Goal: Transaction & Acquisition: Purchase product/service

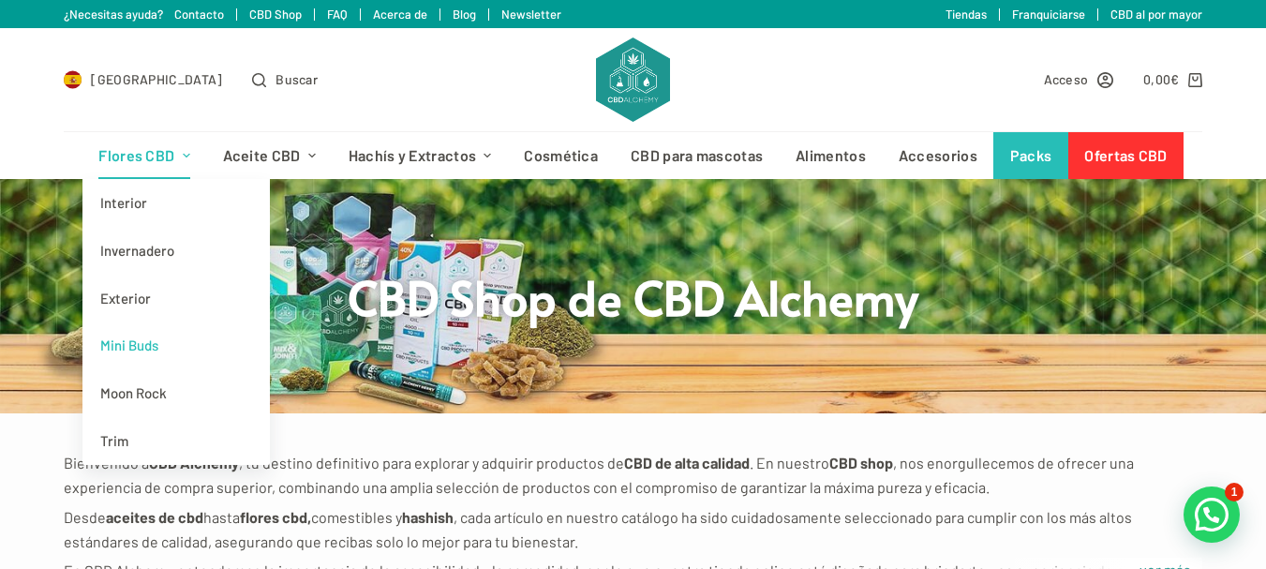
click at [148, 354] on link "Mini Buds" at bounding box center [175, 345] width 187 height 48
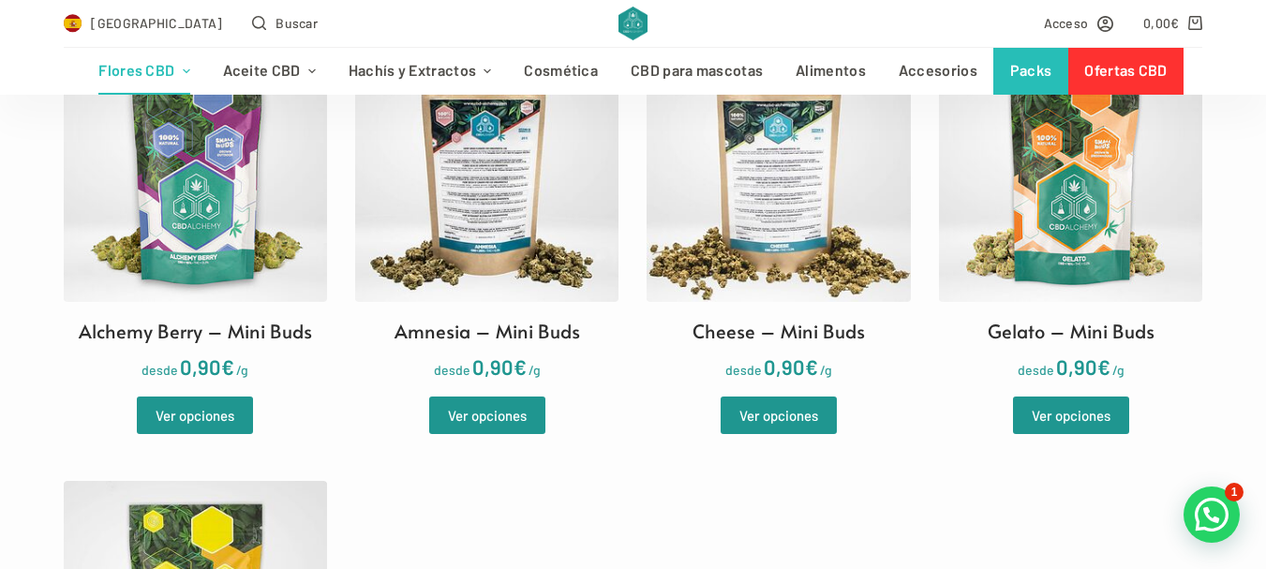
scroll to position [648, 0]
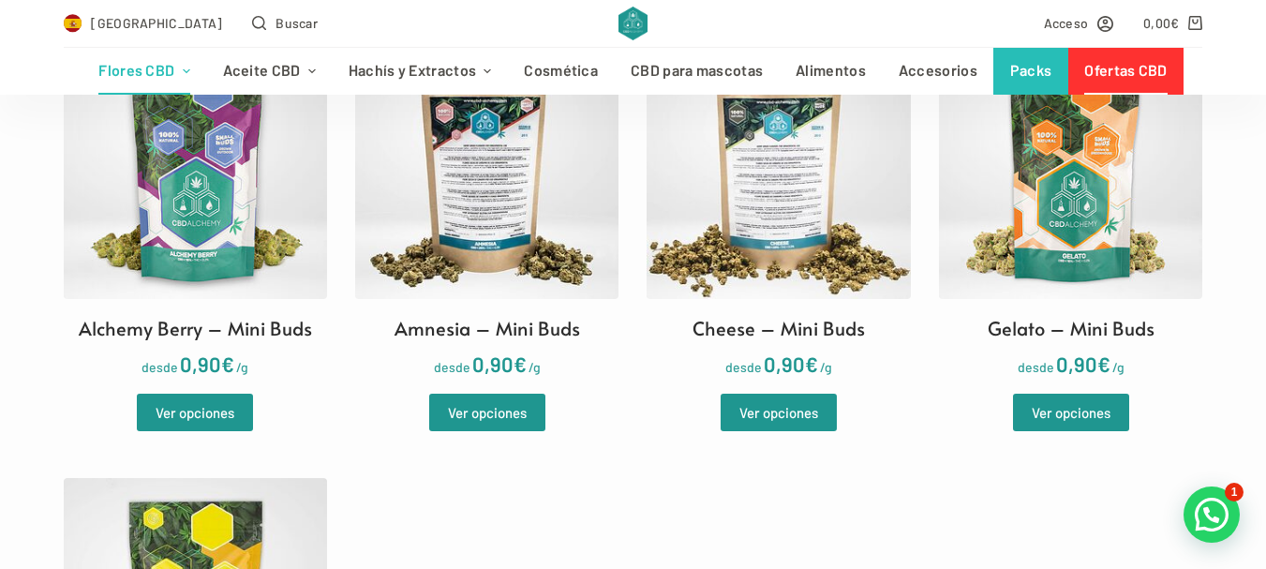
click at [1111, 66] on link "Ofertas CBD" at bounding box center [1125, 71] width 115 height 47
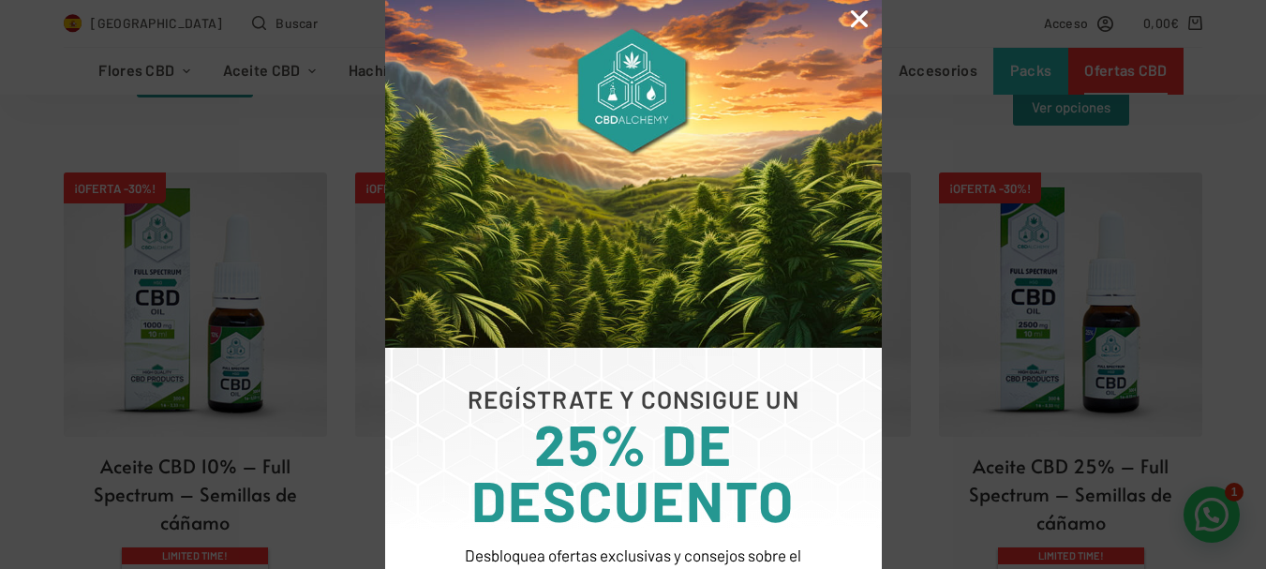
scroll to position [2672, 0]
click at [857, 14] on icon "Close" at bounding box center [859, 19] width 24 height 24
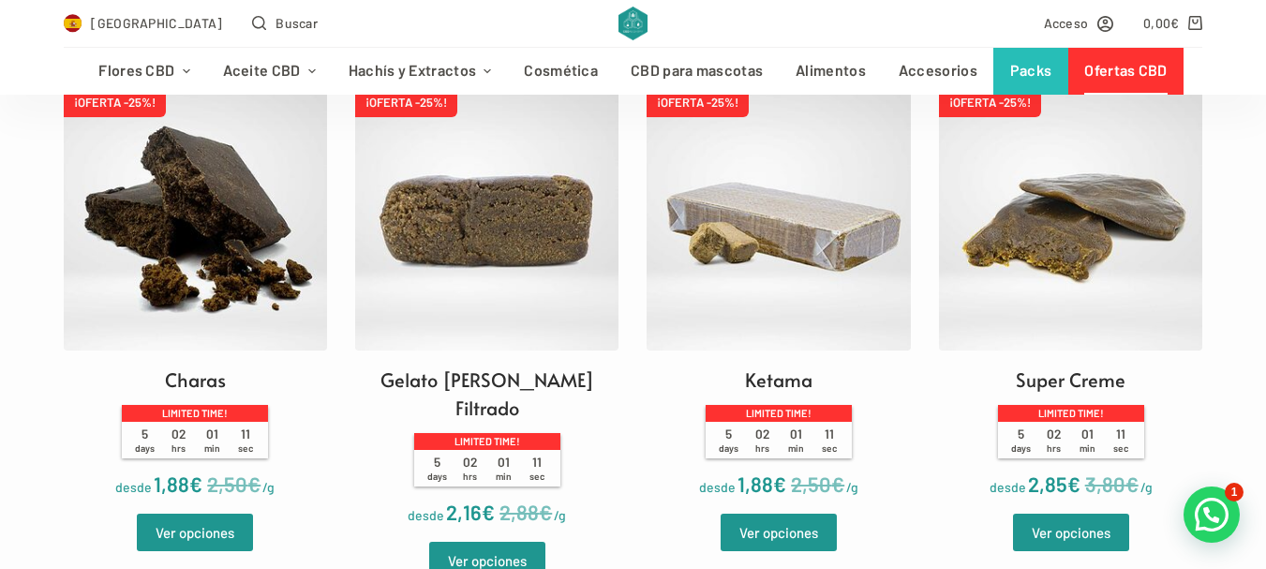
scroll to position [610, 0]
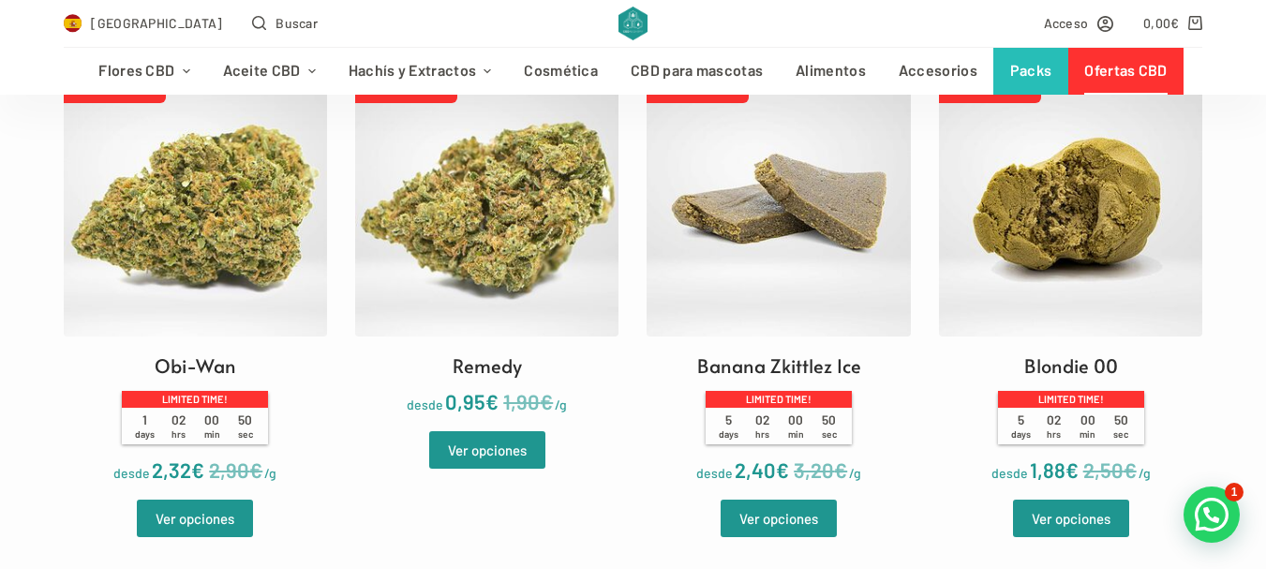
drag, startPoint x: 1240, startPoint y: 55, endPoint x: 1240, endPoint y: 70, distance: 15.0
click at [1240, 70] on div "Flores CBD Interior Invernadero Exterior Mini Buds Moon Rock Trim Aceite CBD Fu…" at bounding box center [633, 71] width 1266 height 48
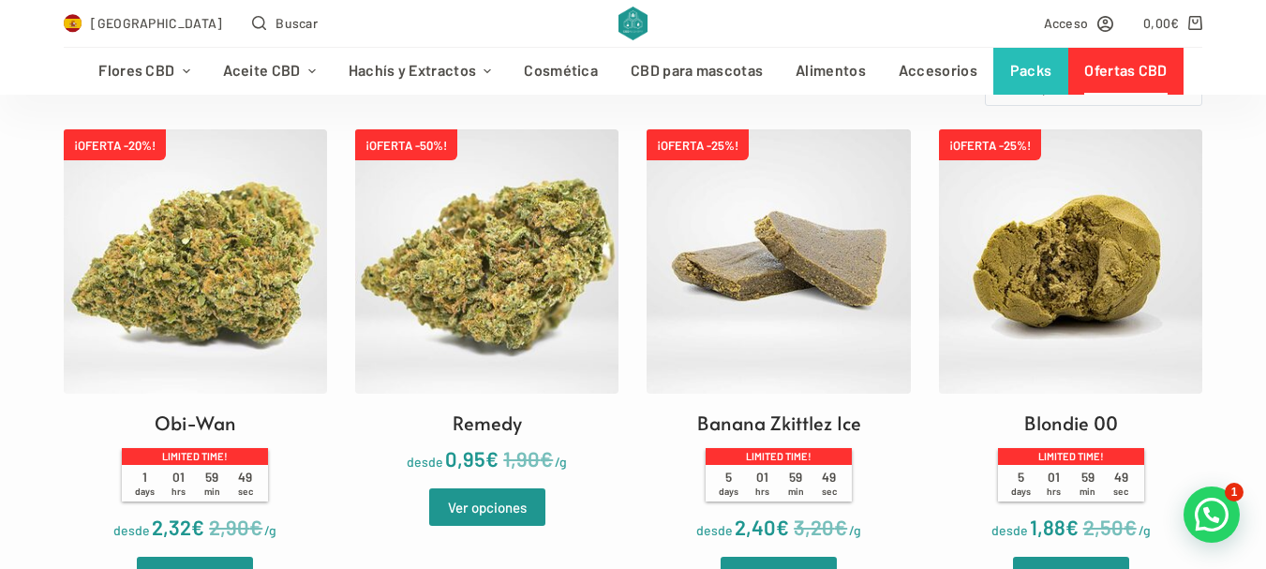
scroll to position [535, 0]
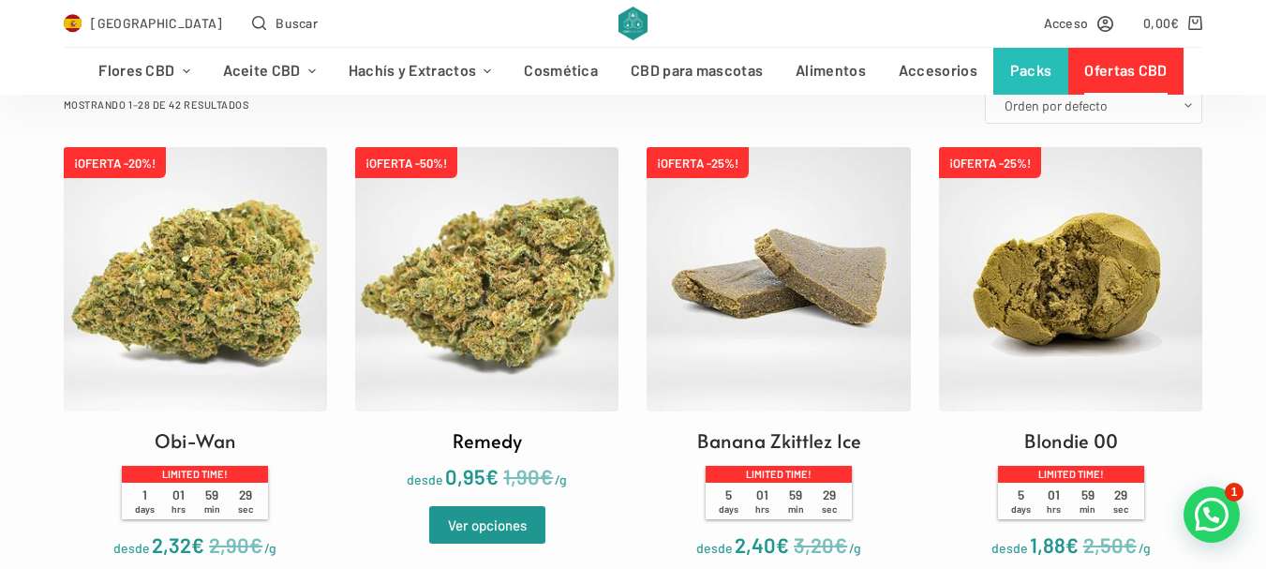
click at [542, 241] on img at bounding box center [486, 278] width 263 height 263
